Goal: Find specific page/section: Find specific page/section

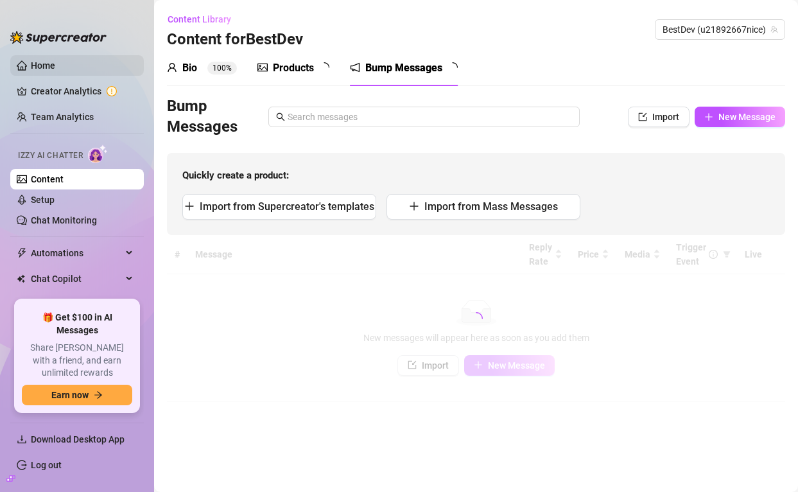
click at [44, 60] on link "Home" at bounding box center [43, 65] width 24 height 10
